Goal: Task Accomplishment & Management: Use online tool/utility

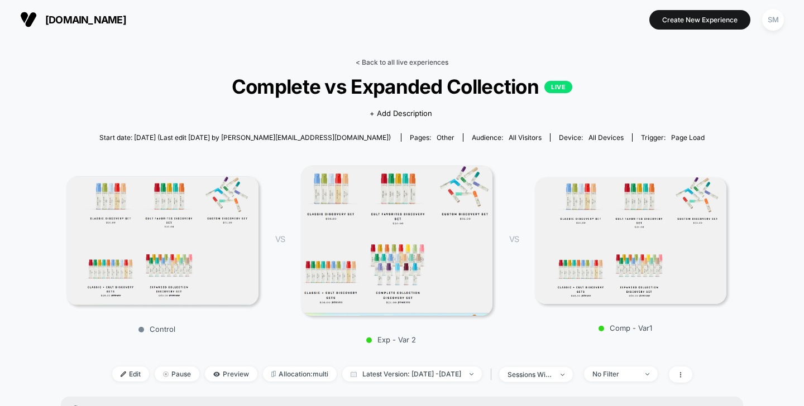
click at [366, 61] on link "< Back to all live experiences" at bounding box center [401, 62] width 93 height 8
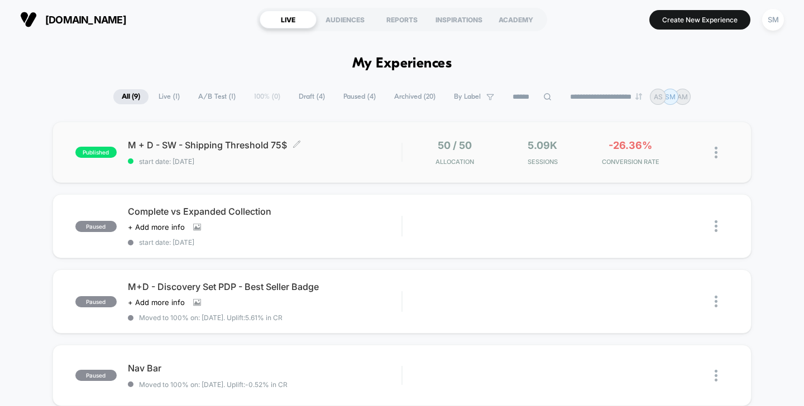
click at [218, 148] on span "M + D - SW - Shipping Threshold 75$ Click to edit experience details" at bounding box center [265, 145] width 274 height 11
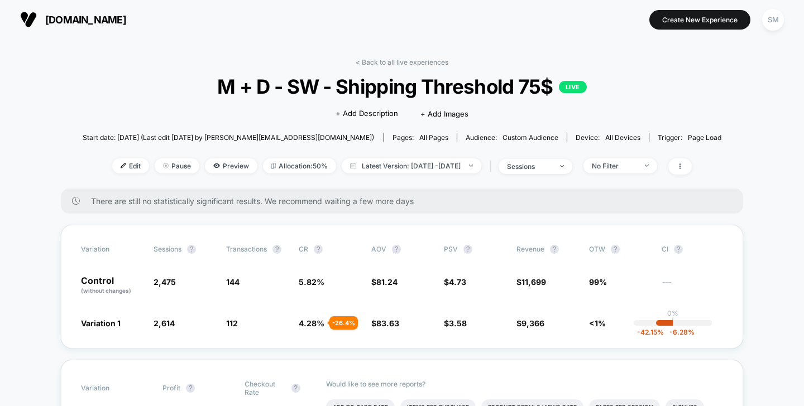
click at [554, 155] on div "< Back to all live experiences M + D - SW - Shipping Threshold 75$ LIVE Click t…" at bounding box center [402, 123] width 639 height 131
click at [551, 165] on div "sessions" at bounding box center [529, 166] width 45 height 8
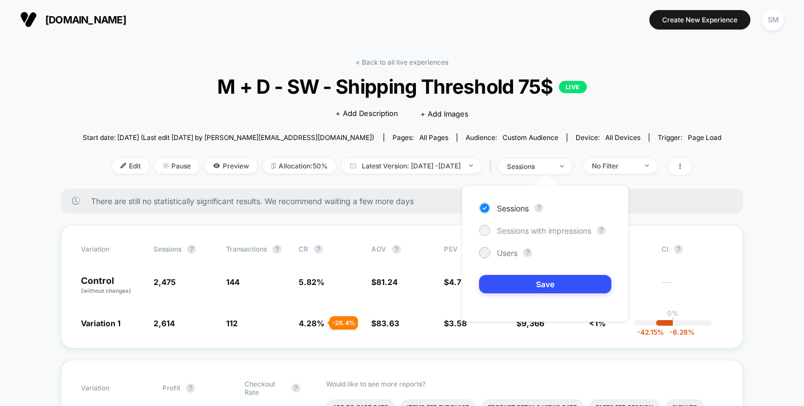
click at [545, 229] on span "Sessions with impressions" at bounding box center [544, 230] width 94 height 9
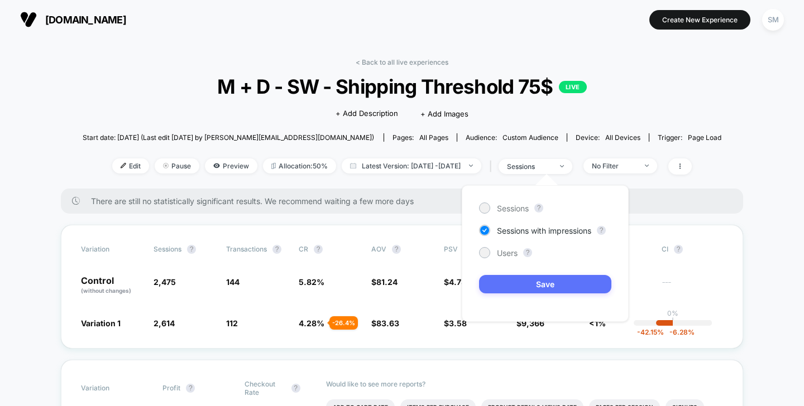
click at [543, 289] on button "Save" at bounding box center [545, 284] width 132 height 18
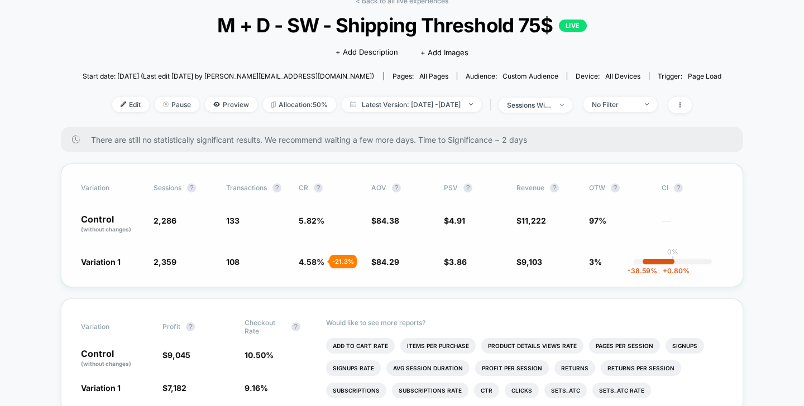
scroll to position [70, 0]
